Goal: Task Accomplishment & Management: Complete application form

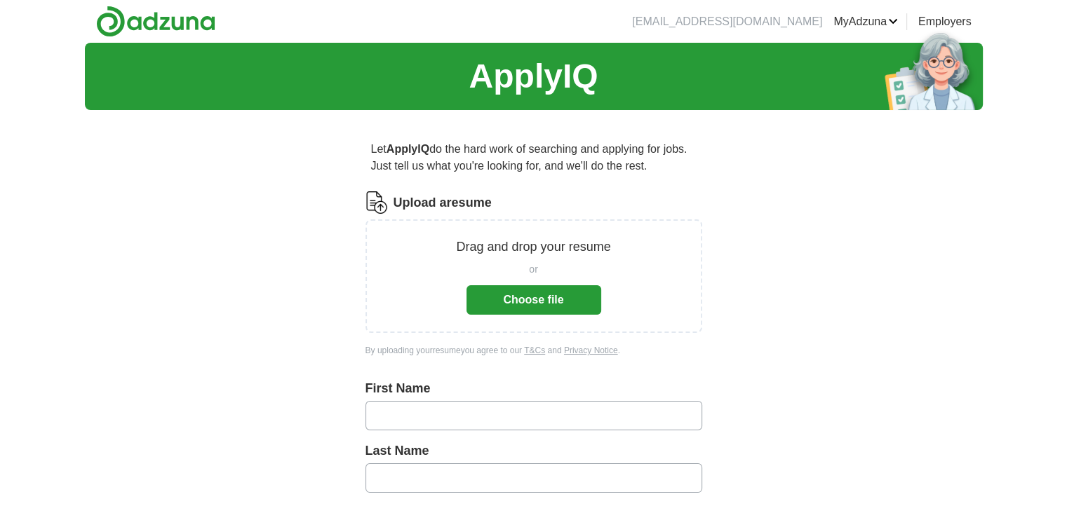
click at [519, 298] on button "Choose file" at bounding box center [533, 299] width 135 height 29
click at [548, 304] on button "Choose file" at bounding box center [533, 299] width 135 height 29
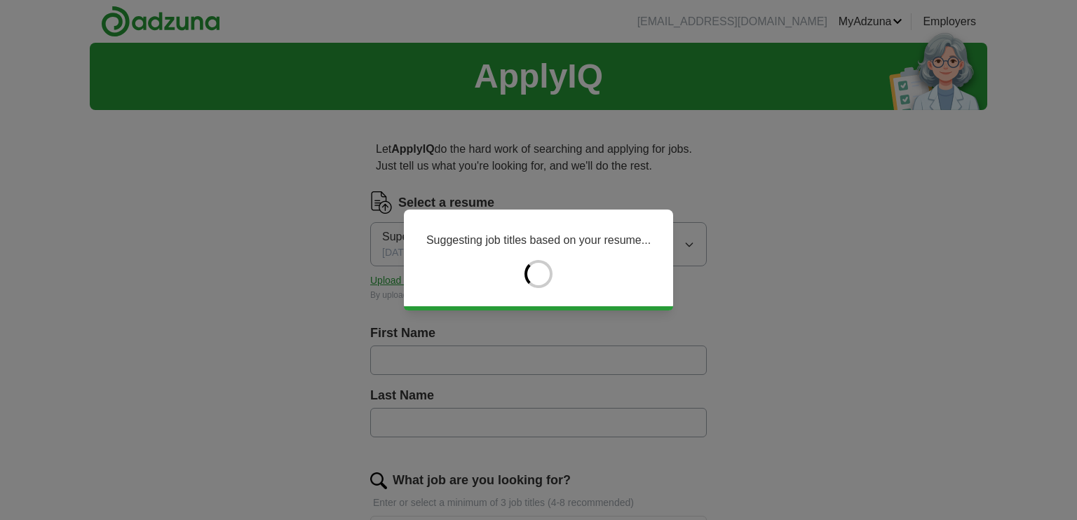
type input "*********"
type input "********"
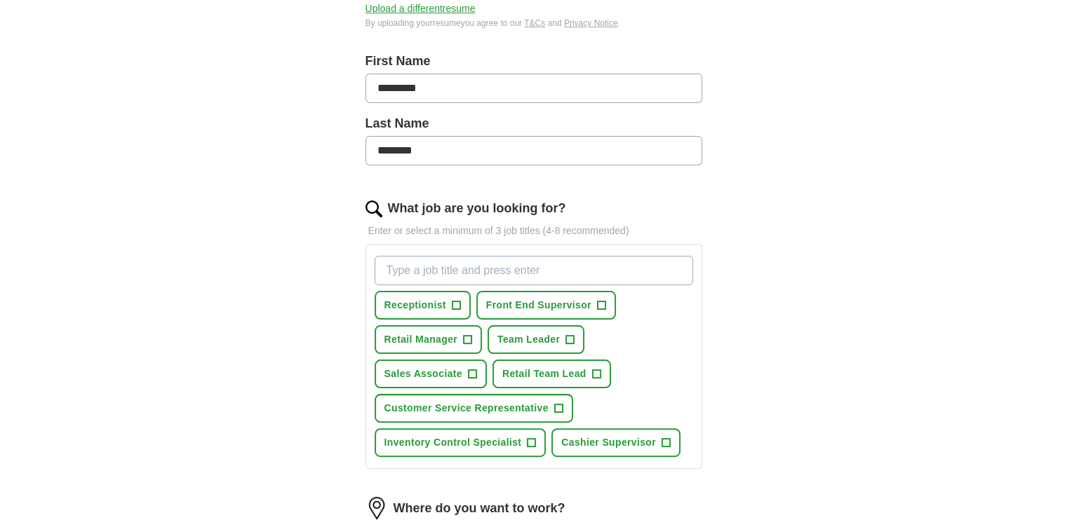
scroll to position [281, 0]
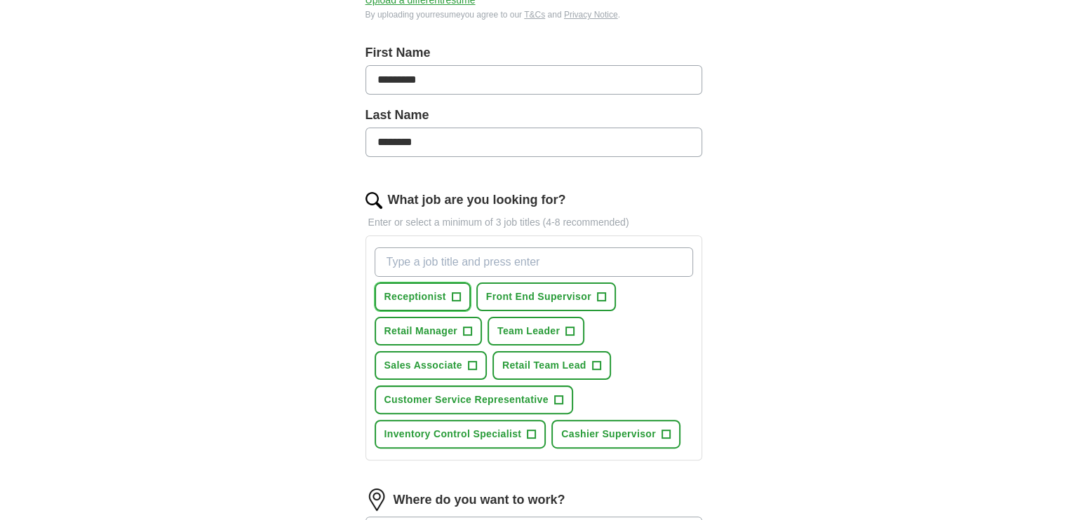
click at [454, 294] on span "+" at bounding box center [456, 297] width 8 height 11
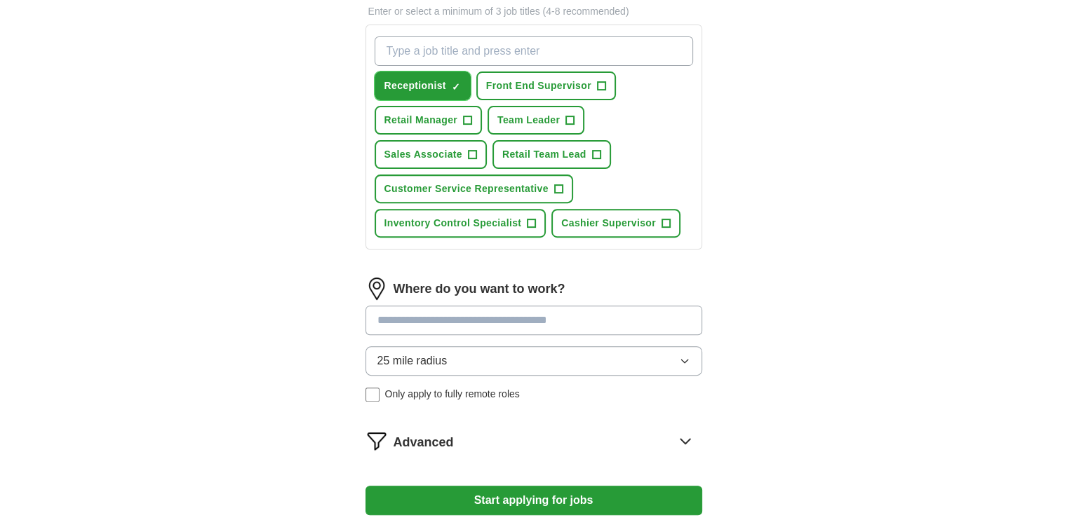
scroll to position [493, 0]
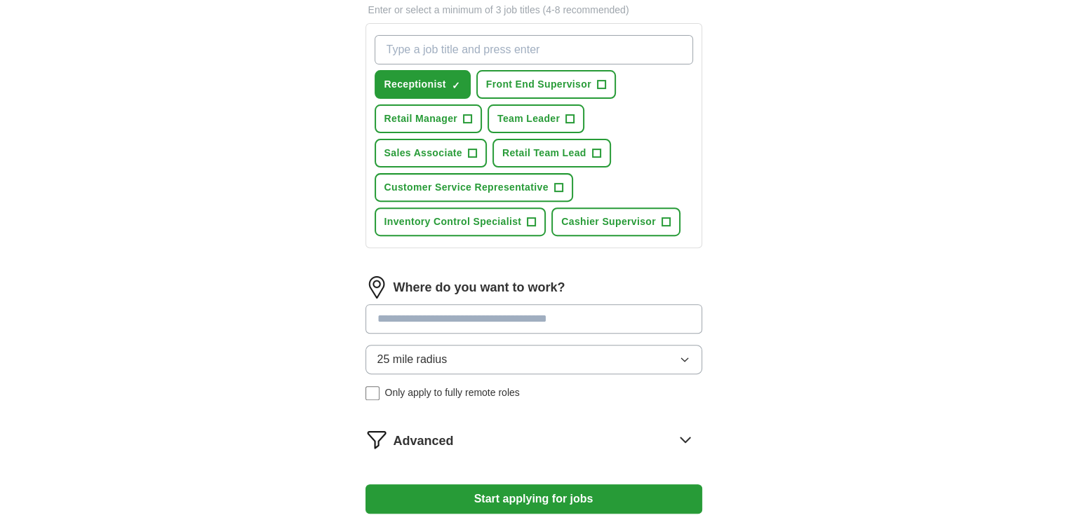
click at [684, 354] on icon "button" at bounding box center [684, 359] width 11 height 11
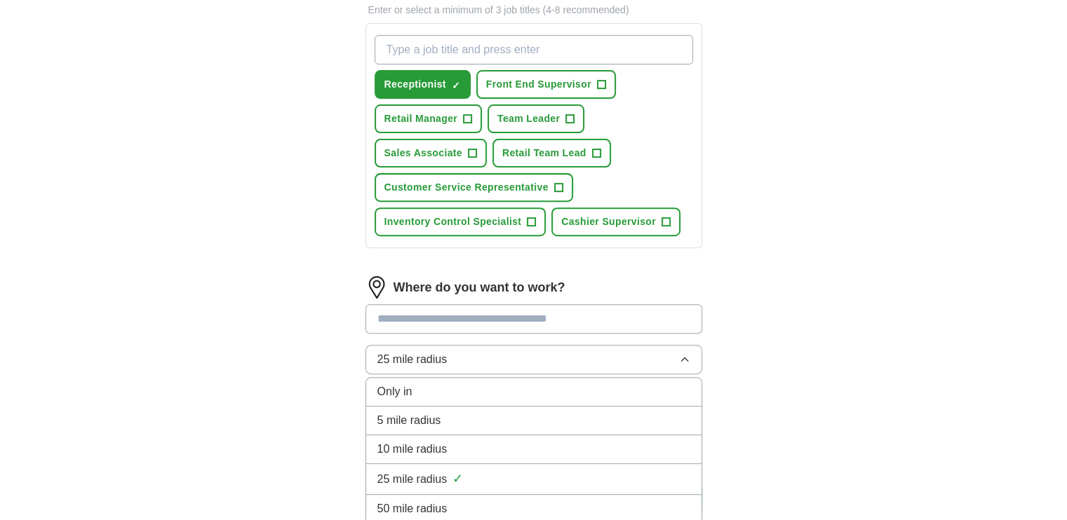
click at [473, 501] on div "50 mile radius" at bounding box center [533, 509] width 313 height 17
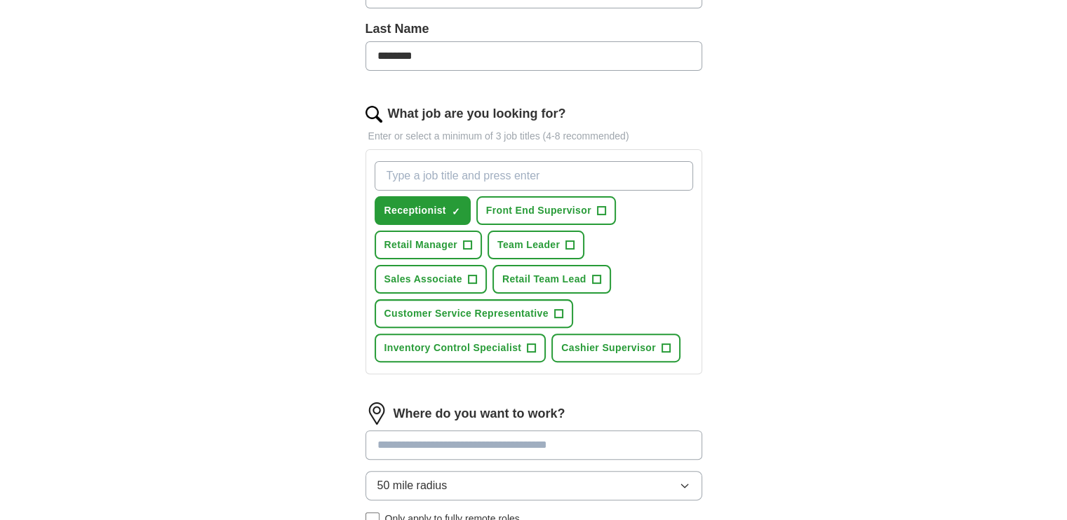
scroll to position [360, 0]
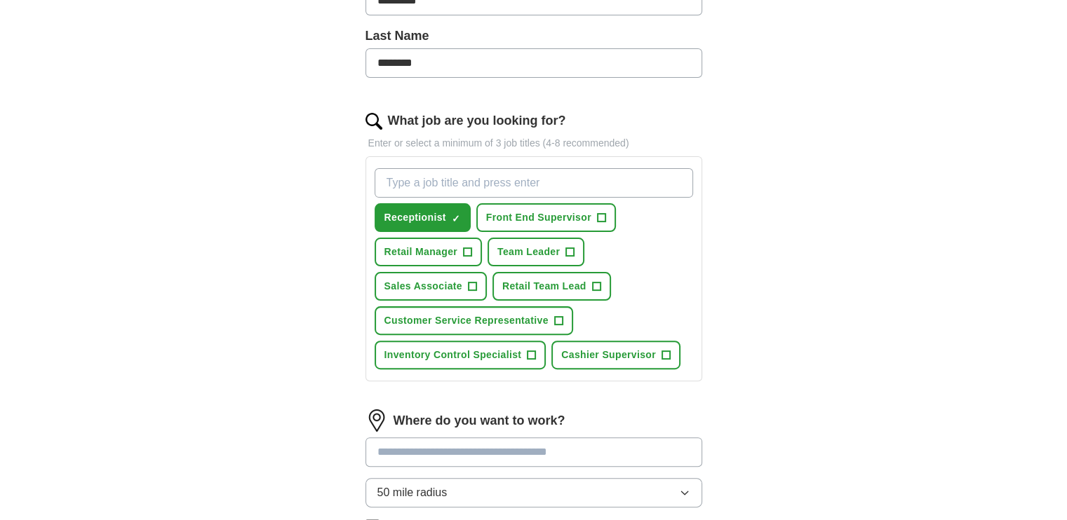
click at [605, 182] on input "What job are you looking for?" at bounding box center [533, 182] width 318 height 29
type input "office assistant"
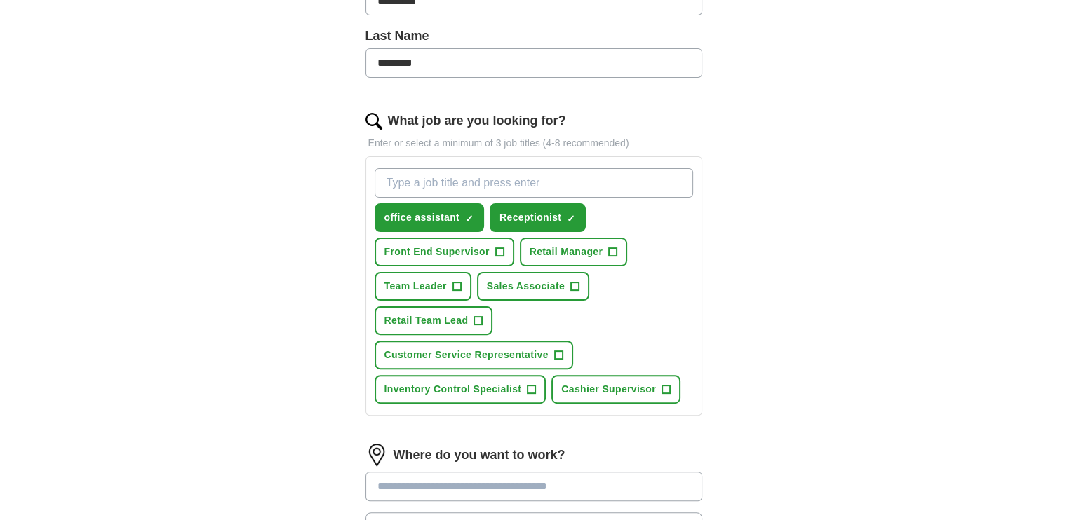
click at [590, 188] on input "What job are you looking for?" at bounding box center [533, 182] width 318 height 29
type input "administrative assistant"
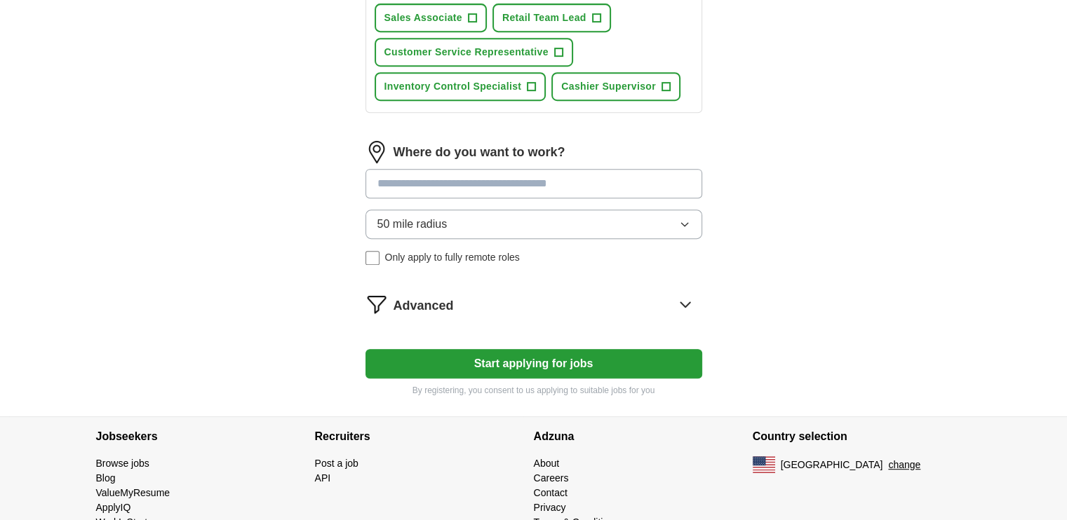
scroll to position [695, 0]
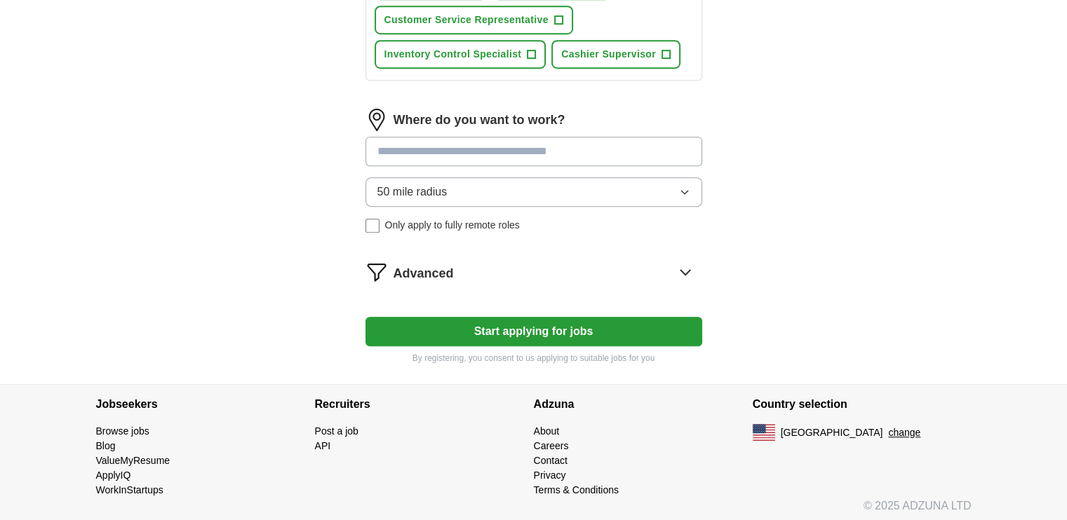
click at [593, 324] on button "Start applying for jobs" at bounding box center [533, 331] width 337 height 29
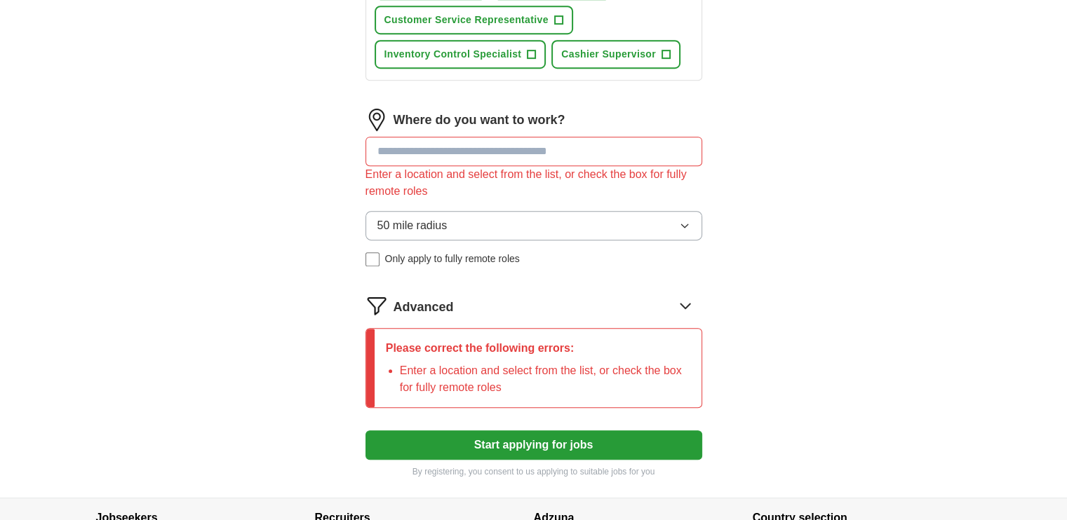
click at [462, 141] on input at bounding box center [533, 151] width 337 height 29
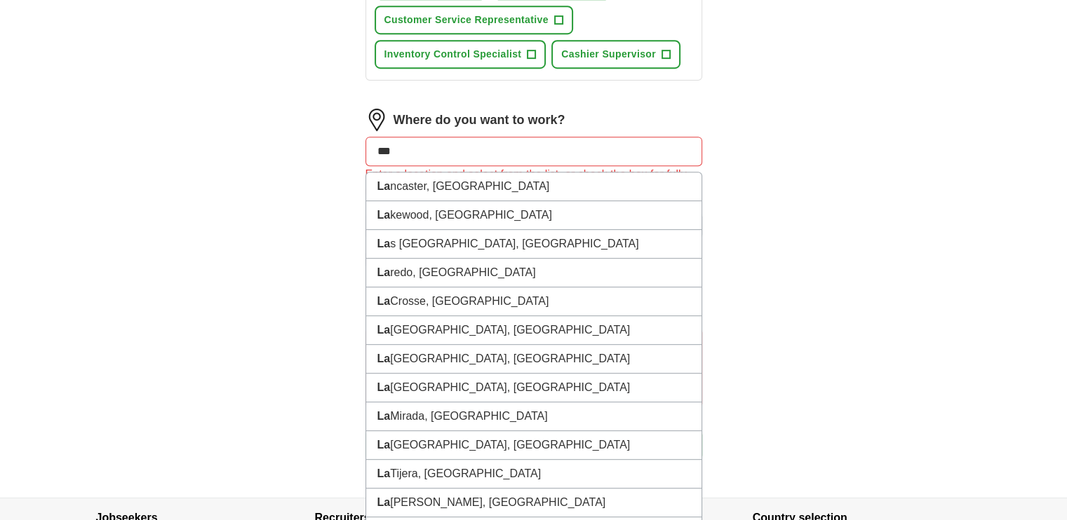
type input "****"
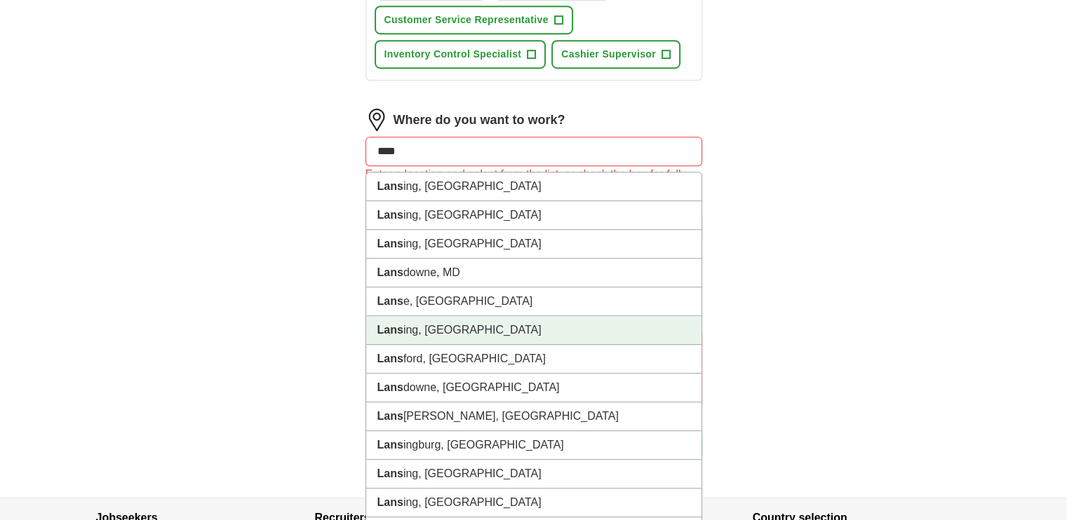
click at [435, 316] on li "Lans ing, [GEOGRAPHIC_DATA]" at bounding box center [533, 330] width 335 height 29
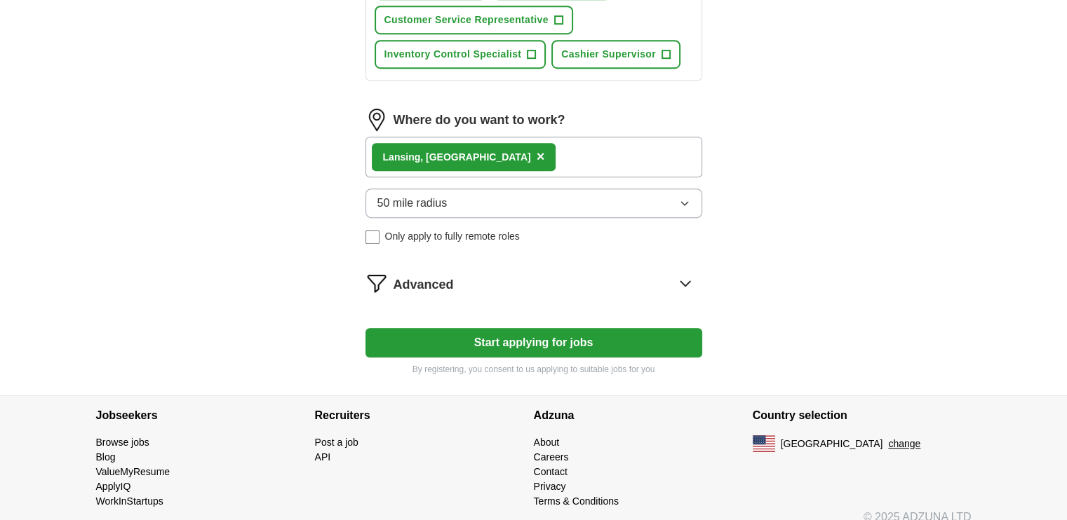
click at [684, 203] on icon "button" at bounding box center [684, 203] width 11 height 11
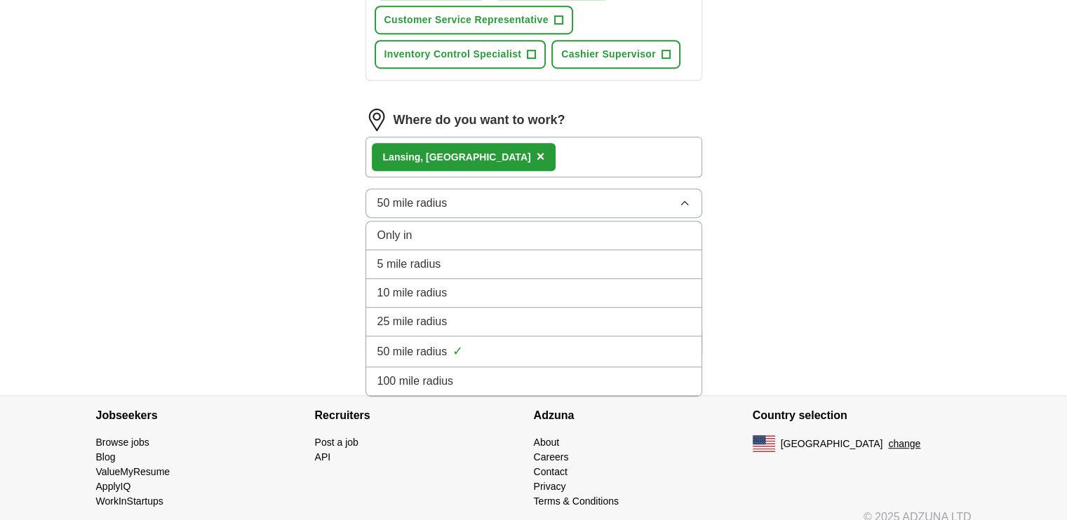
click at [546, 313] on div "25 mile radius" at bounding box center [533, 321] width 313 height 17
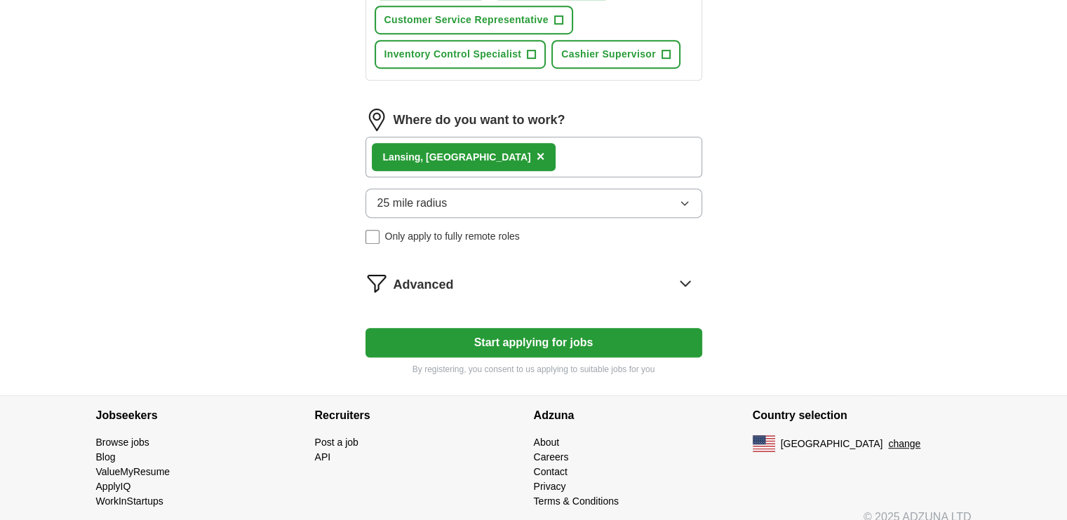
click at [547, 337] on button "Start applying for jobs" at bounding box center [533, 342] width 337 height 29
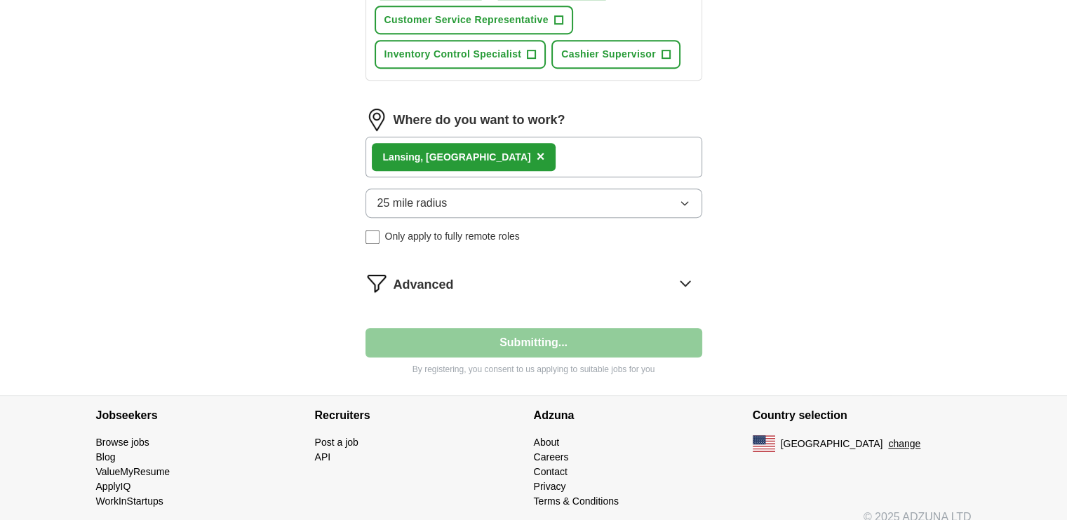
select select "**"
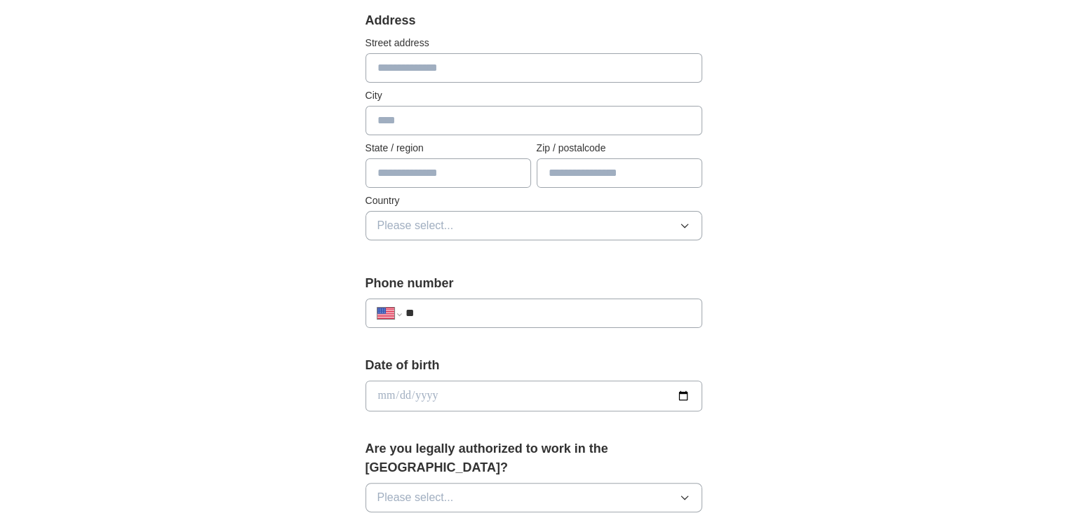
scroll to position [298, 0]
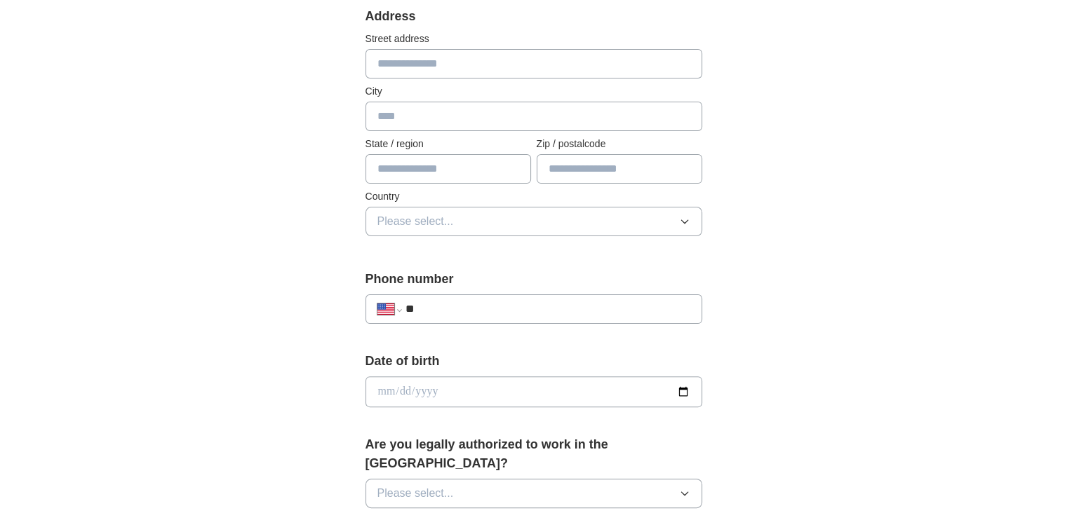
click at [480, 166] on input "text" at bounding box center [447, 168] width 165 height 29
type input "*"
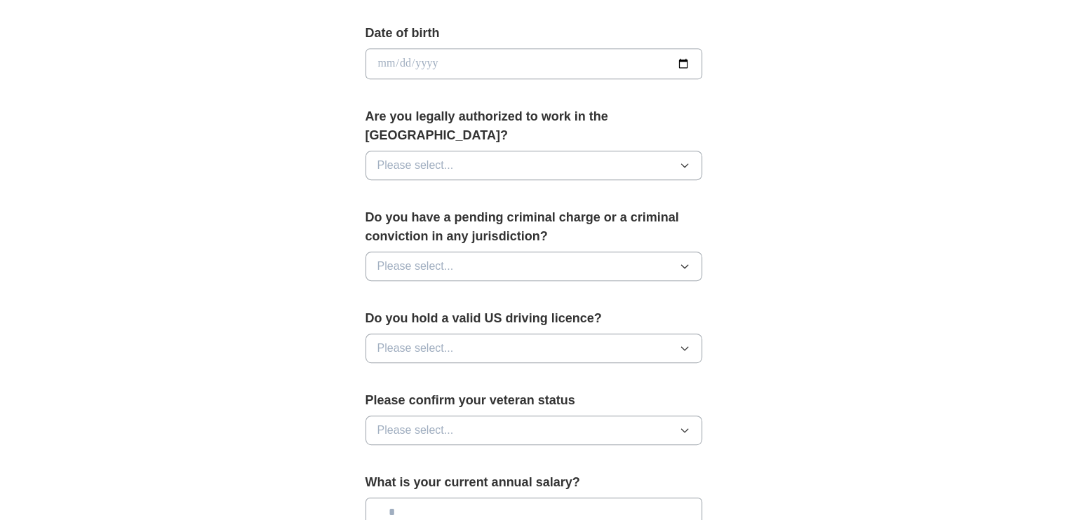
scroll to position [657, 0]
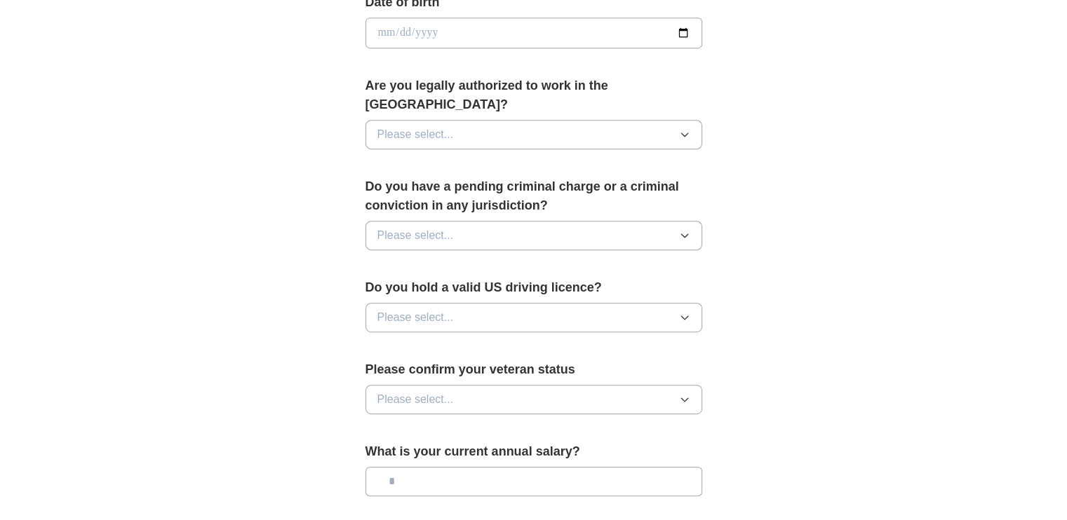
click at [683, 129] on icon "button" at bounding box center [684, 134] width 11 height 11
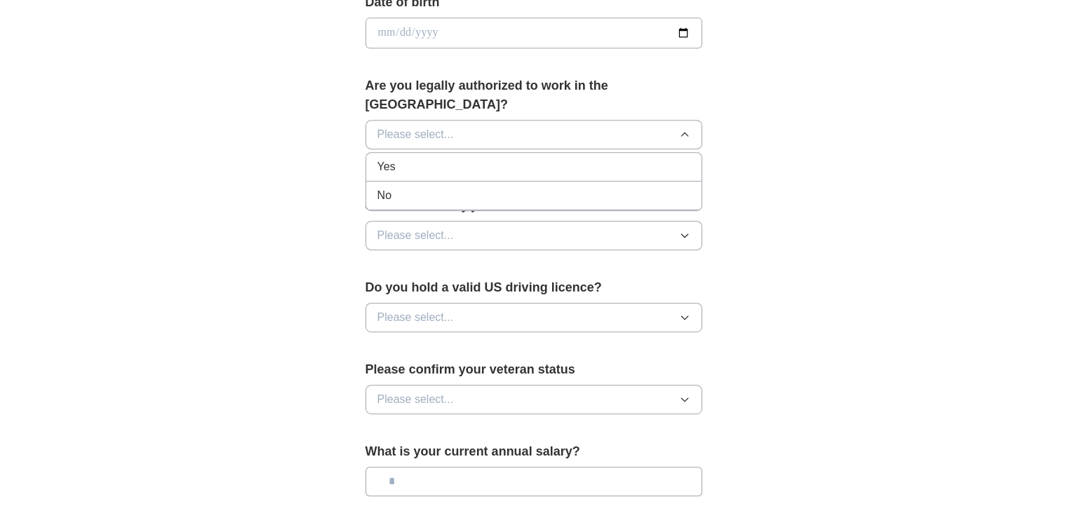
click at [492, 158] on div "Yes" at bounding box center [533, 166] width 313 height 17
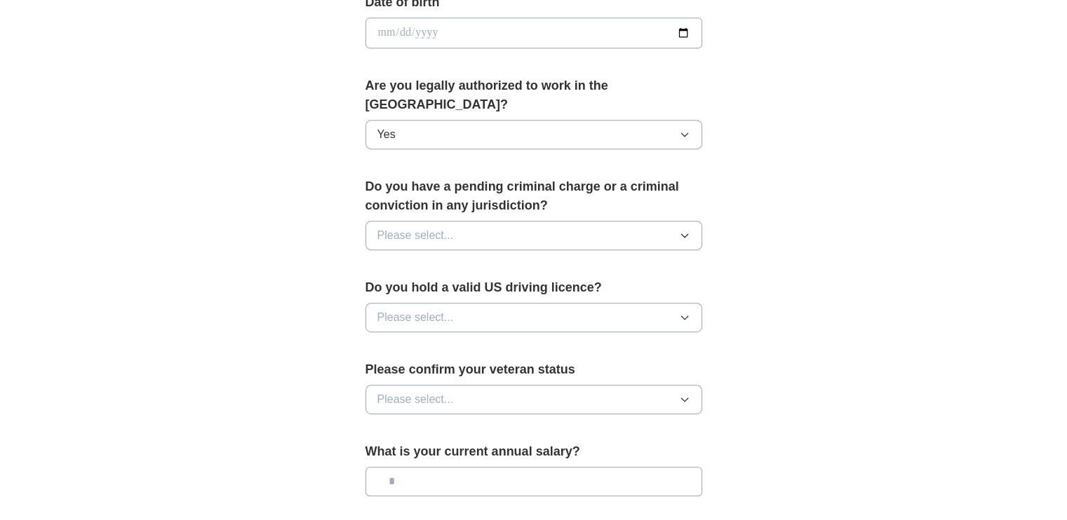
click at [466, 221] on button "Please select..." at bounding box center [533, 235] width 337 height 29
click at [427, 288] on div "No" at bounding box center [533, 296] width 313 height 17
click at [464, 303] on button "Please select..." at bounding box center [533, 317] width 337 height 29
click at [418, 342] on div "Yes" at bounding box center [533, 350] width 313 height 17
click at [480, 385] on button "Please select..." at bounding box center [533, 399] width 337 height 29
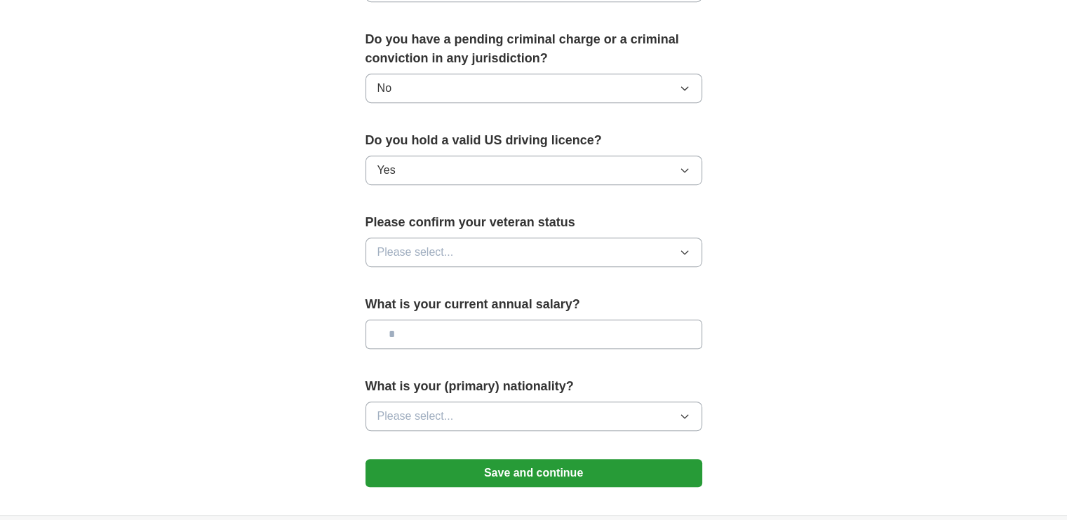
scroll to position [813, 0]
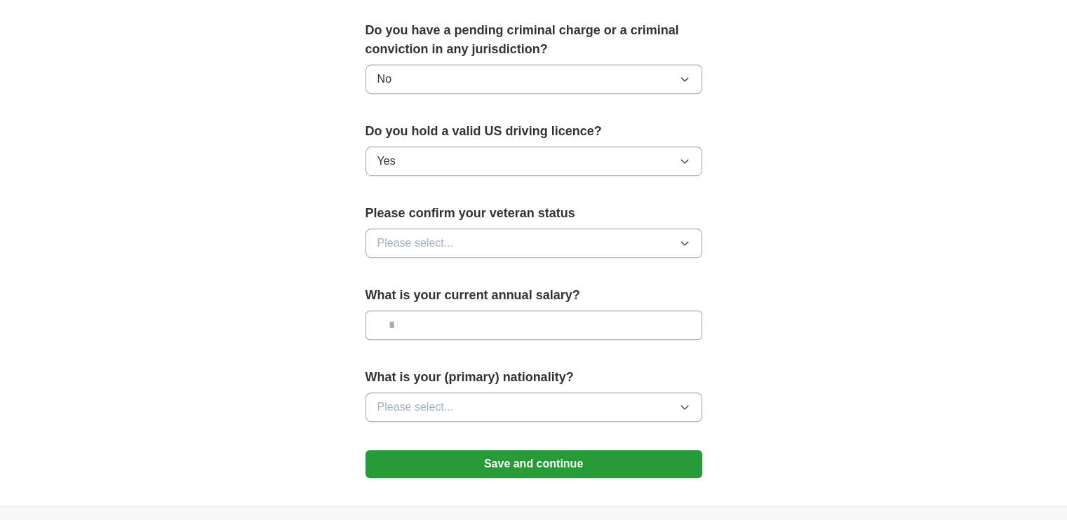
click at [549, 229] on button "Please select..." at bounding box center [533, 243] width 337 height 29
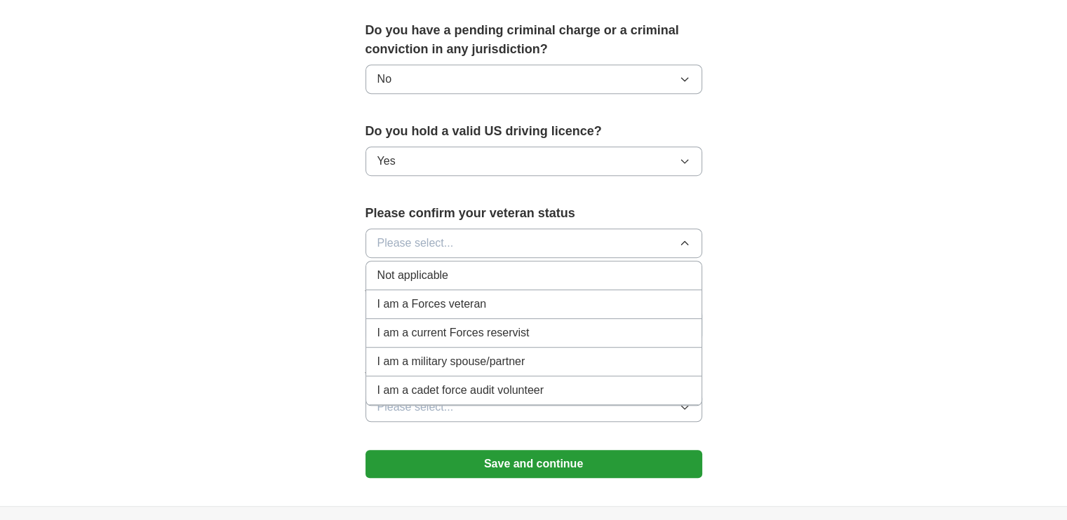
click at [438, 264] on li "Not applicable" at bounding box center [533, 276] width 335 height 29
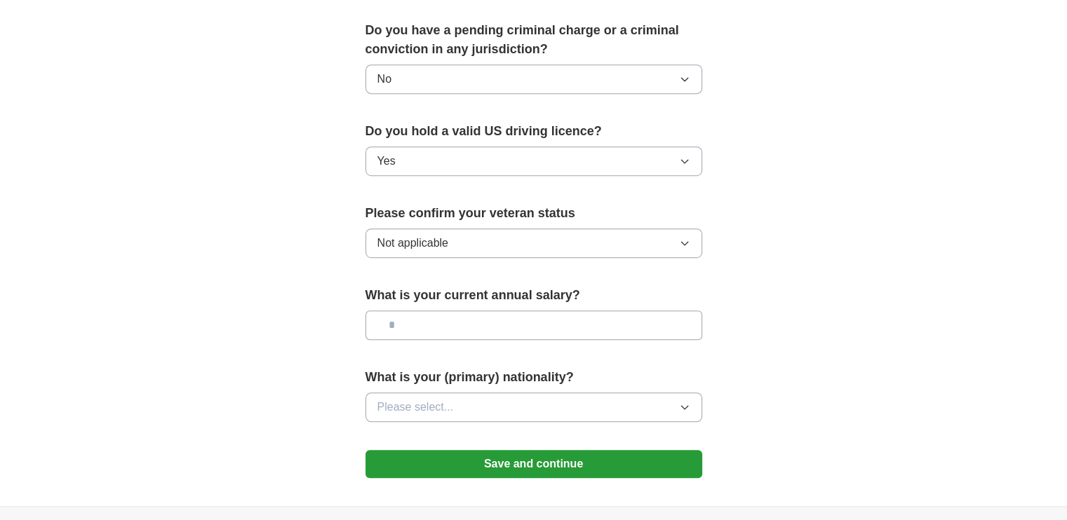
click at [440, 311] on input "text" at bounding box center [533, 325] width 337 height 29
click at [579, 450] on button "Save and continue" at bounding box center [533, 464] width 337 height 28
